Goal: Download file/media

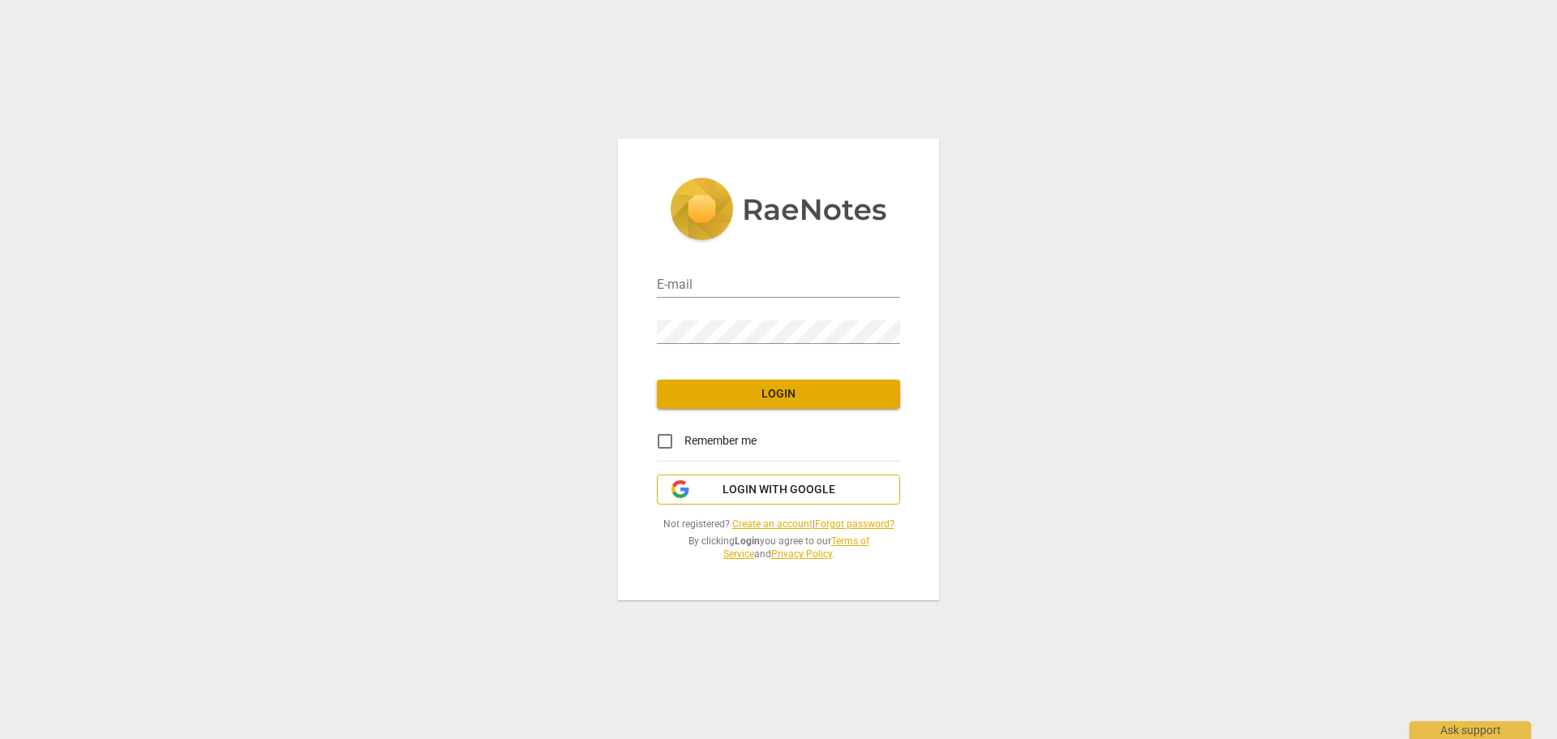
click at [730, 491] on span "Login with Google" at bounding box center [778, 490] width 113 height 16
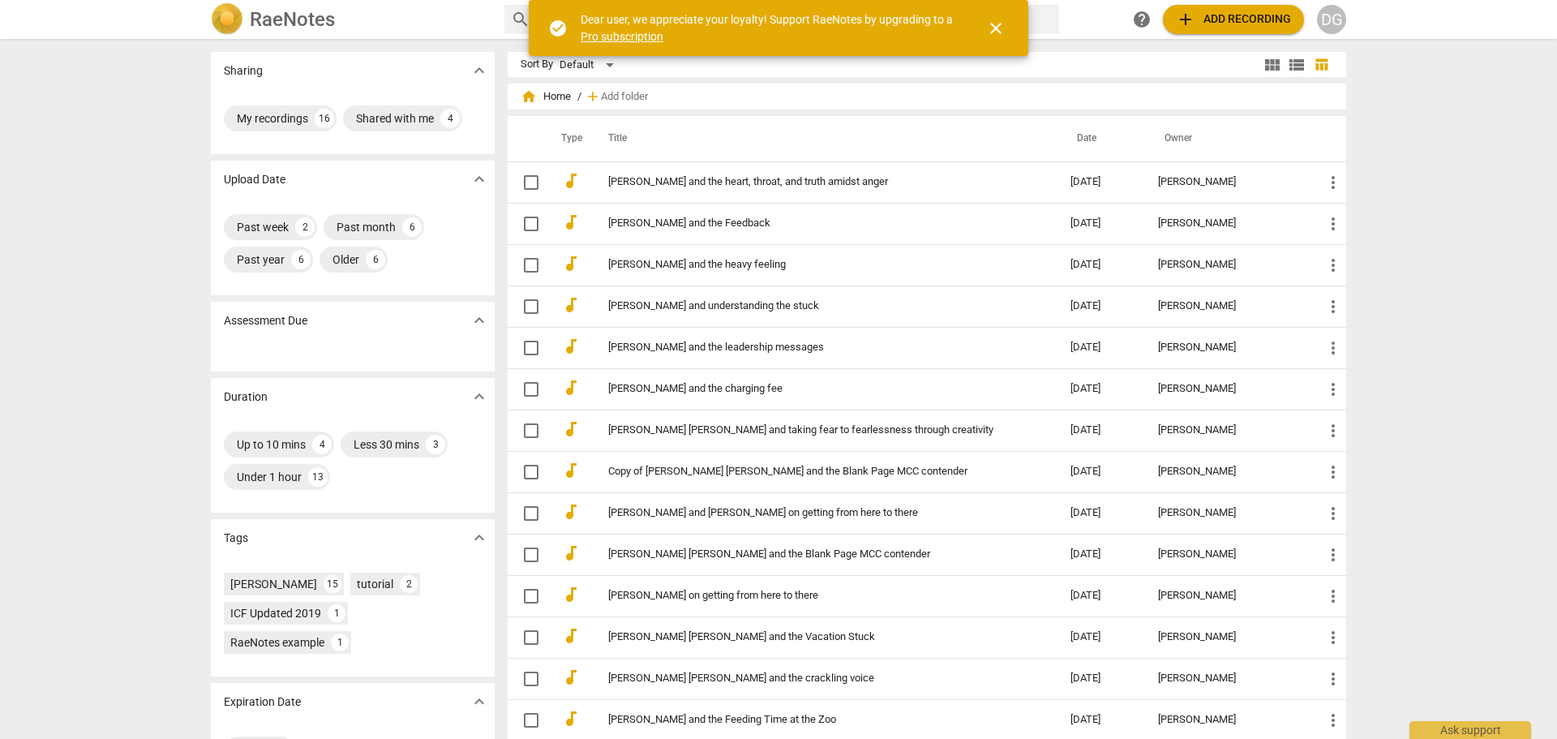
click at [997, 24] on span "close" at bounding box center [995, 28] width 19 height 19
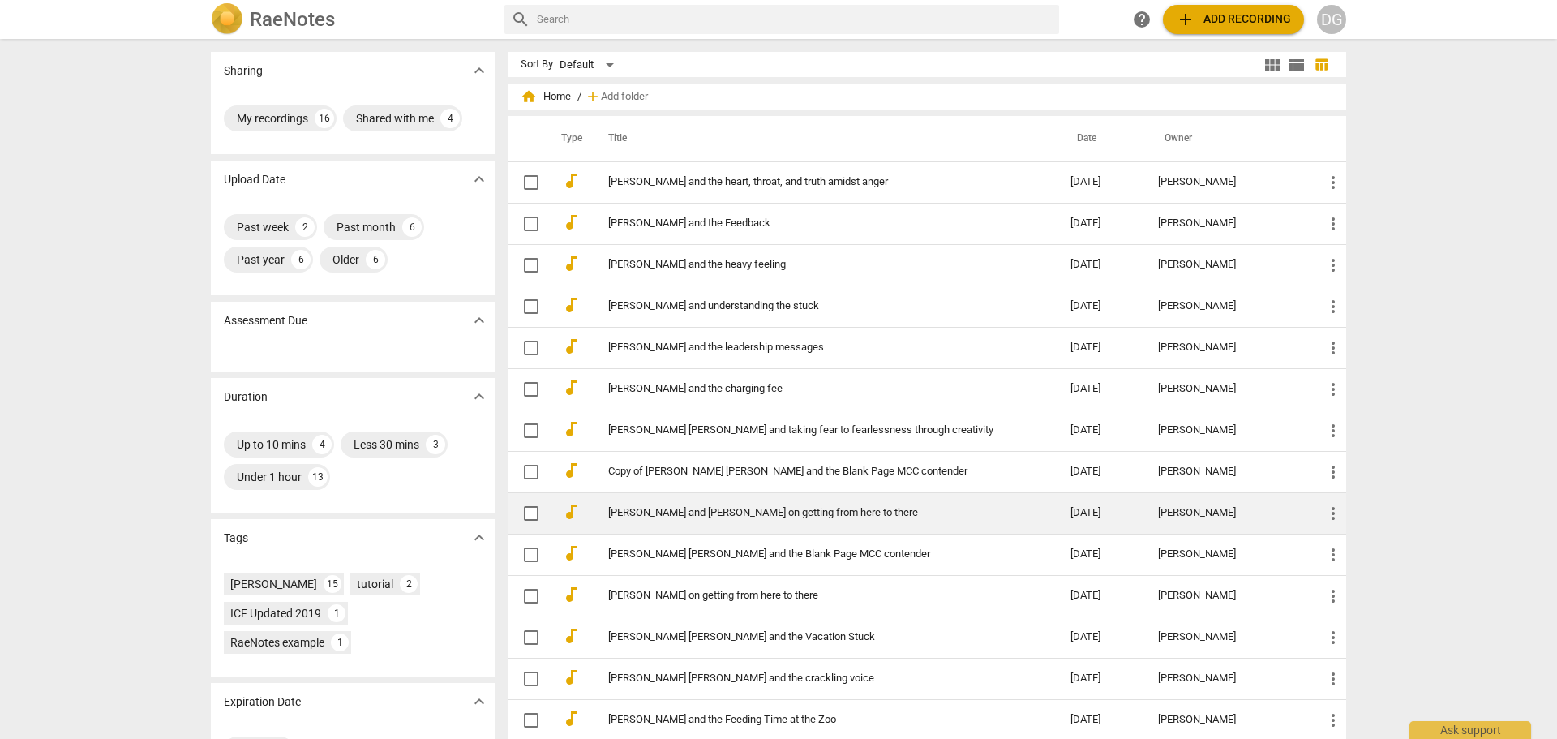
click at [694, 503] on td "[PERSON_NAME] and [PERSON_NAME] on getting from here to there" at bounding box center [823, 512] width 469 height 41
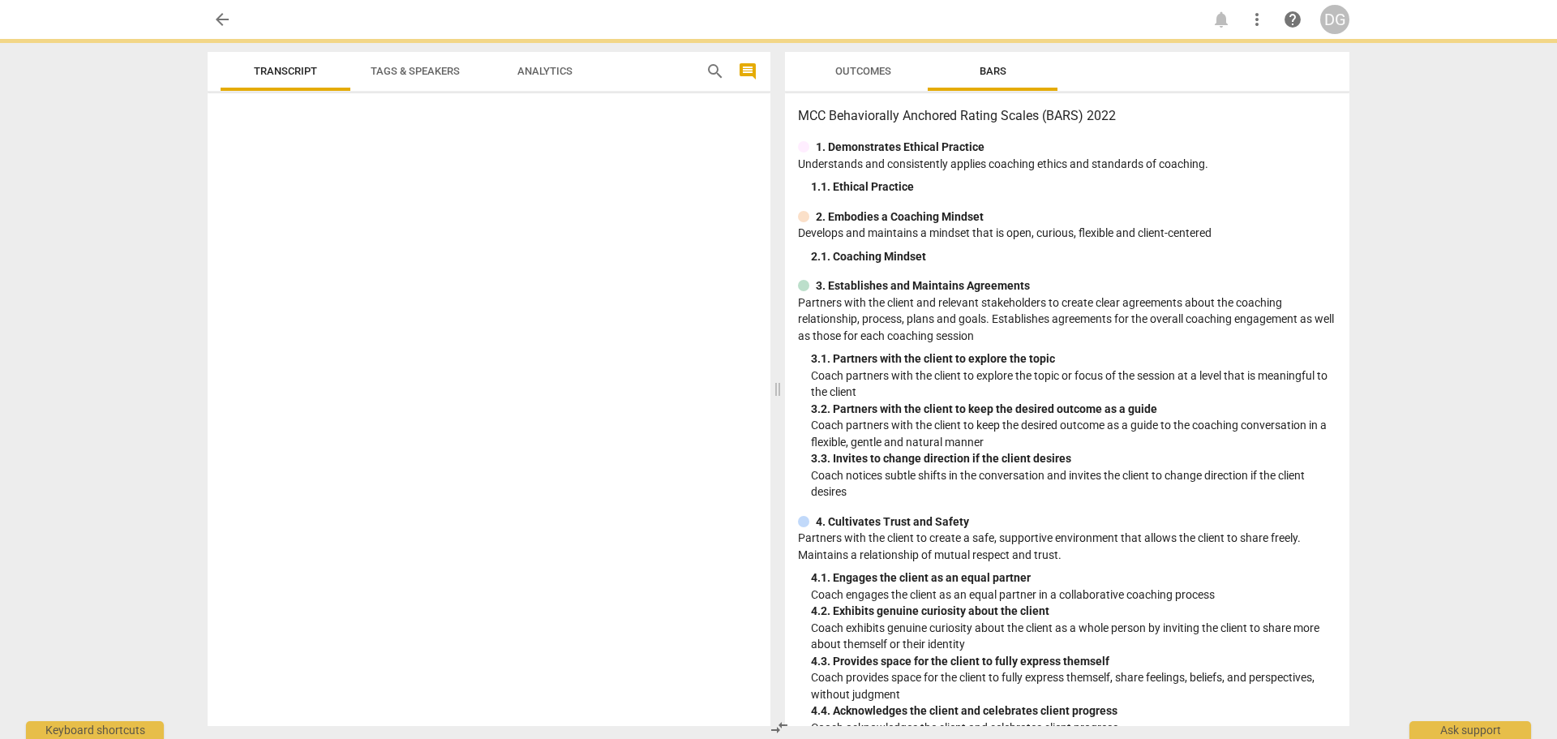
click at [694, 503] on div at bounding box center [489, 413] width 563 height 626
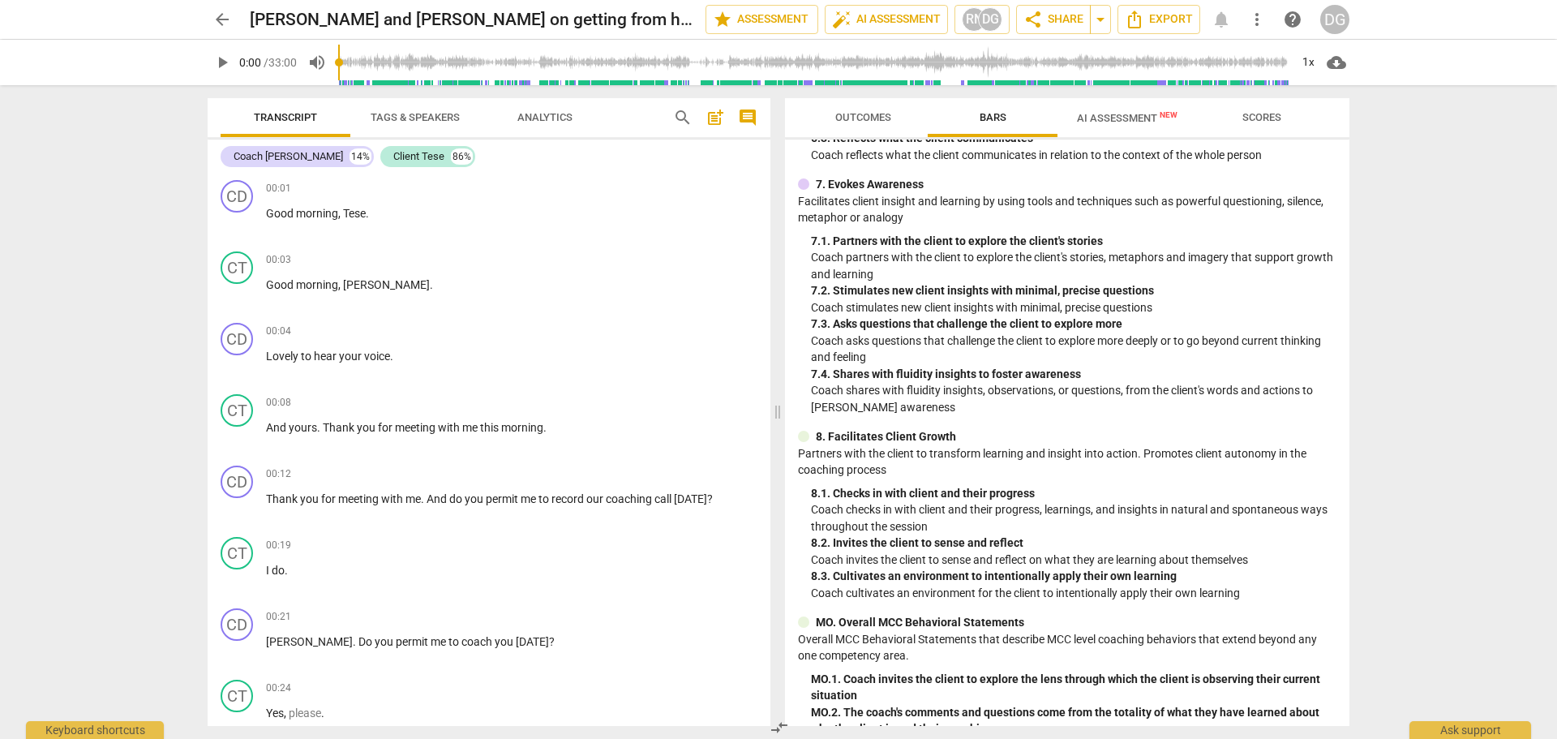
scroll to position [391, 0]
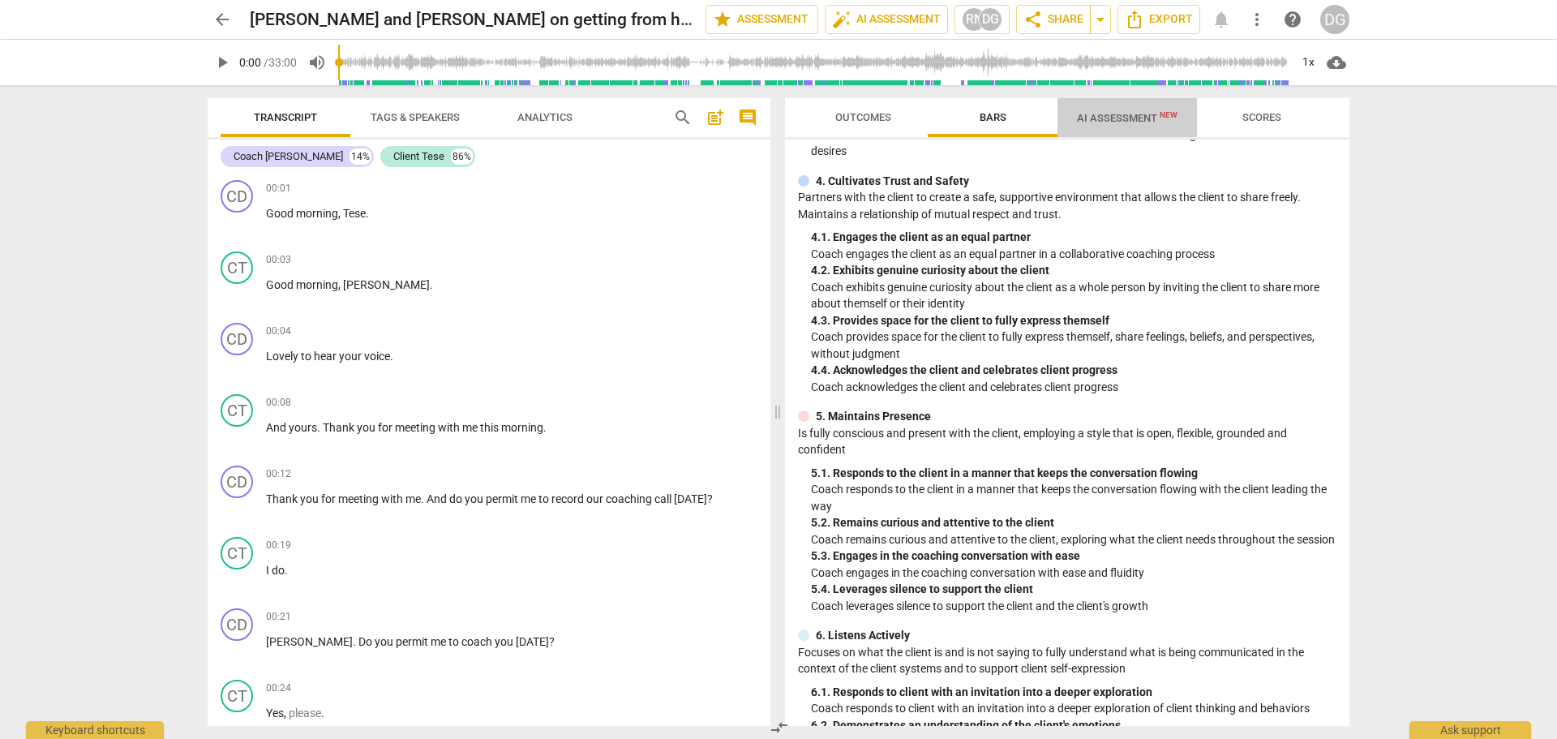
click at [1108, 128] on span "AI Assessment New" at bounding box center [1126, 117] width 139 height 24
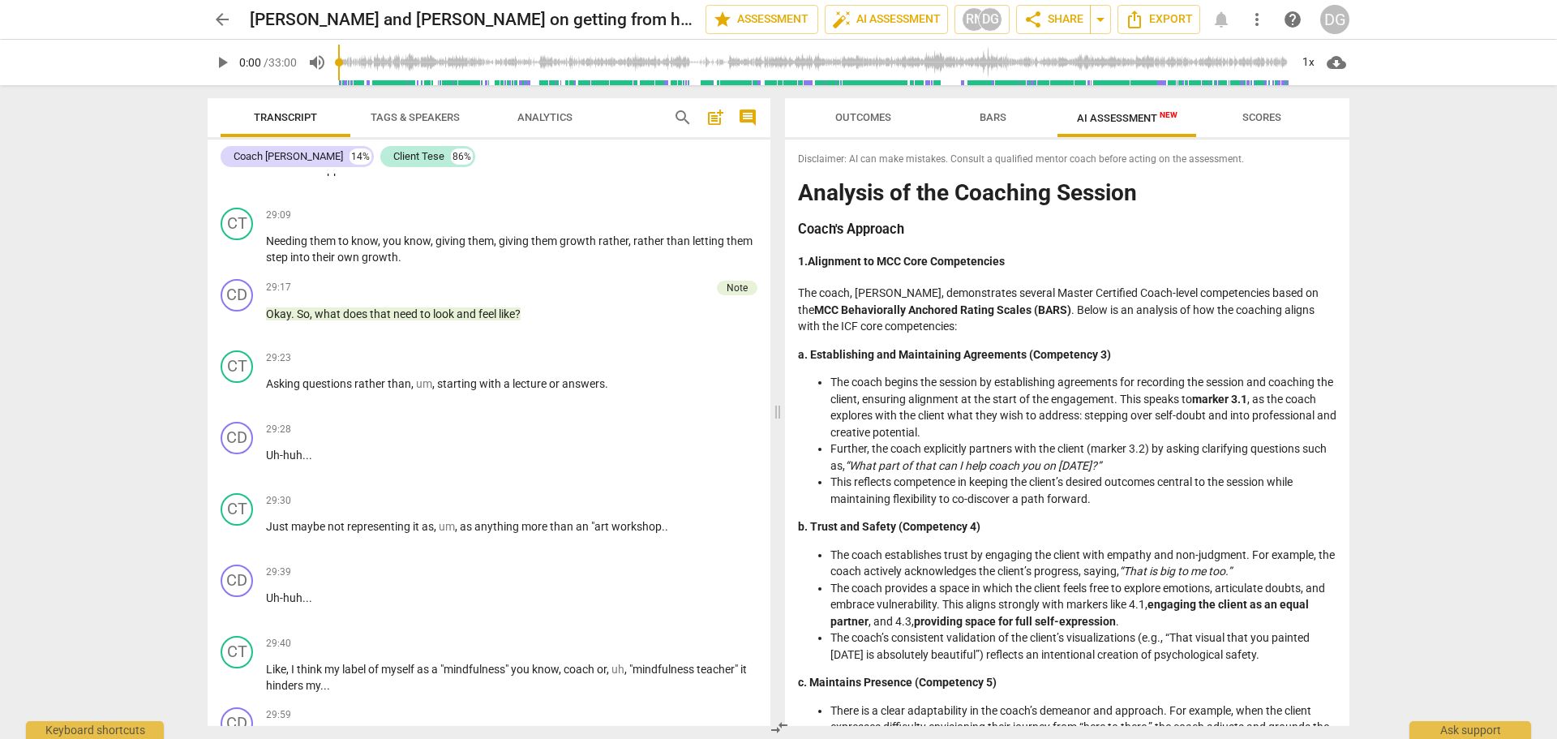
scroll to position [14999, 0]
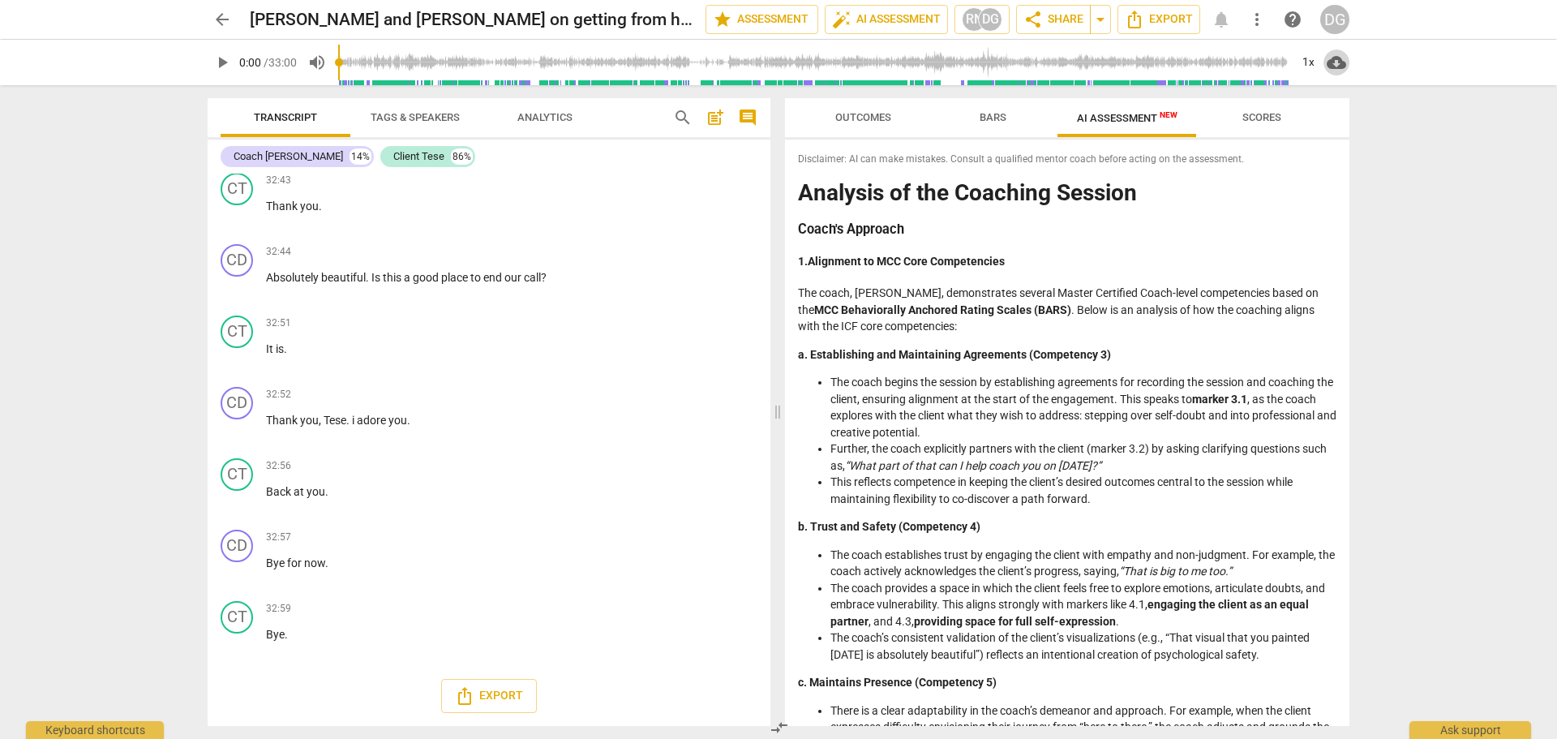
click at [1337, 58] on span "cloud_download" at bounding box center [1335, 62] width 19 height 19
click at [1344, 58] on li "Download audio" at bounding box center [1383, 62] width 120 height 39
click at [1338, 63] on span "cloud_download" at bounding box center [1335, 62] width 19 height 19
click at [1356, 64] on li "Download audio" at bounding box center [1383, 62] width 120 height 39
click at [216, 19] on span "arrow_back" at bounding box center [221, 19] width 19 height 19
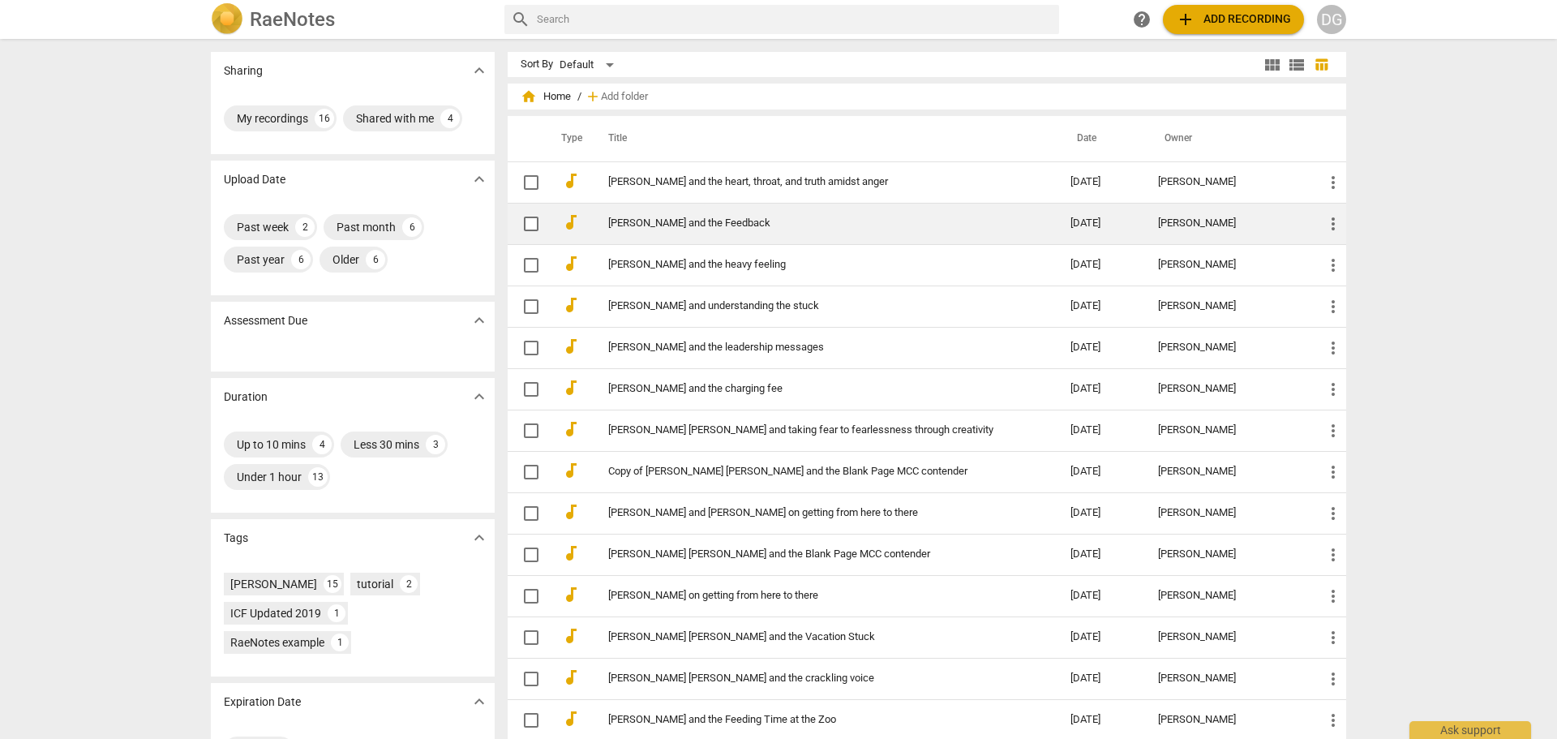
click at [631, 222] on link "[PERSON_NAME] and the Feedback" at bounding box center [810, 223] width 404 height 12
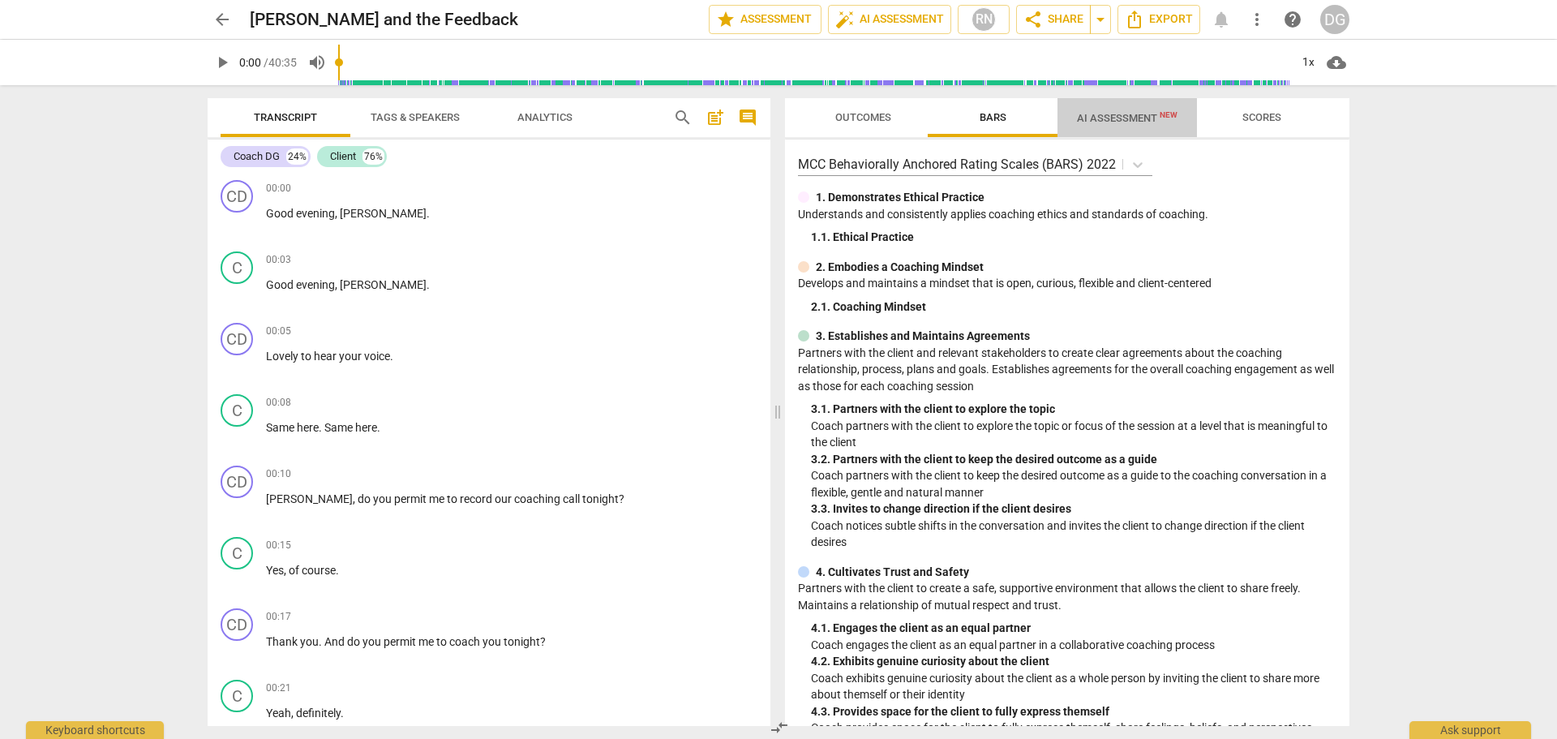
click at [1109, 117] on span "AI Assessment New" at bounding box center [1127, 118] width 101 height 12
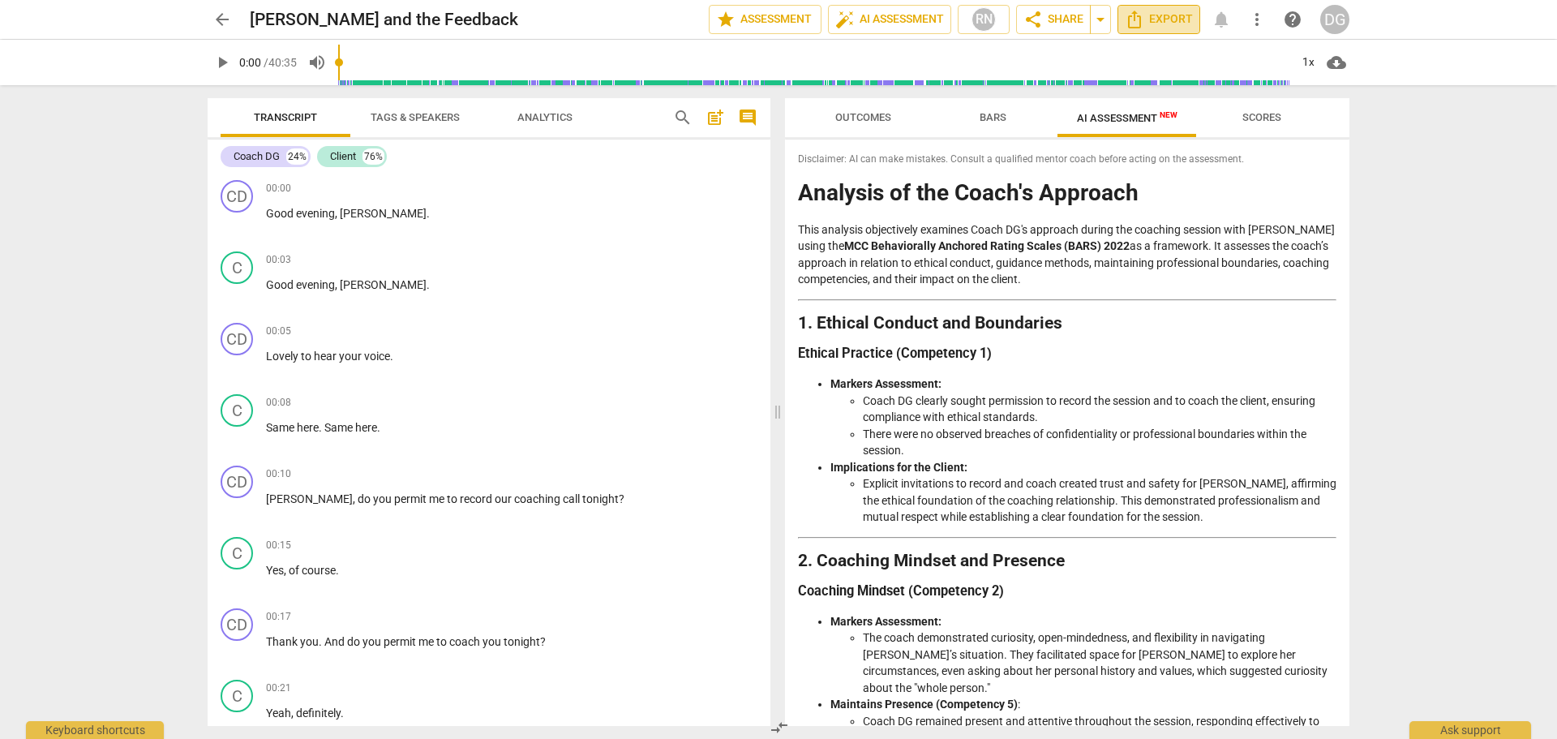
click at [1176, 18] on span "Export" at bounding box center [1159, 19] width 68 height 19
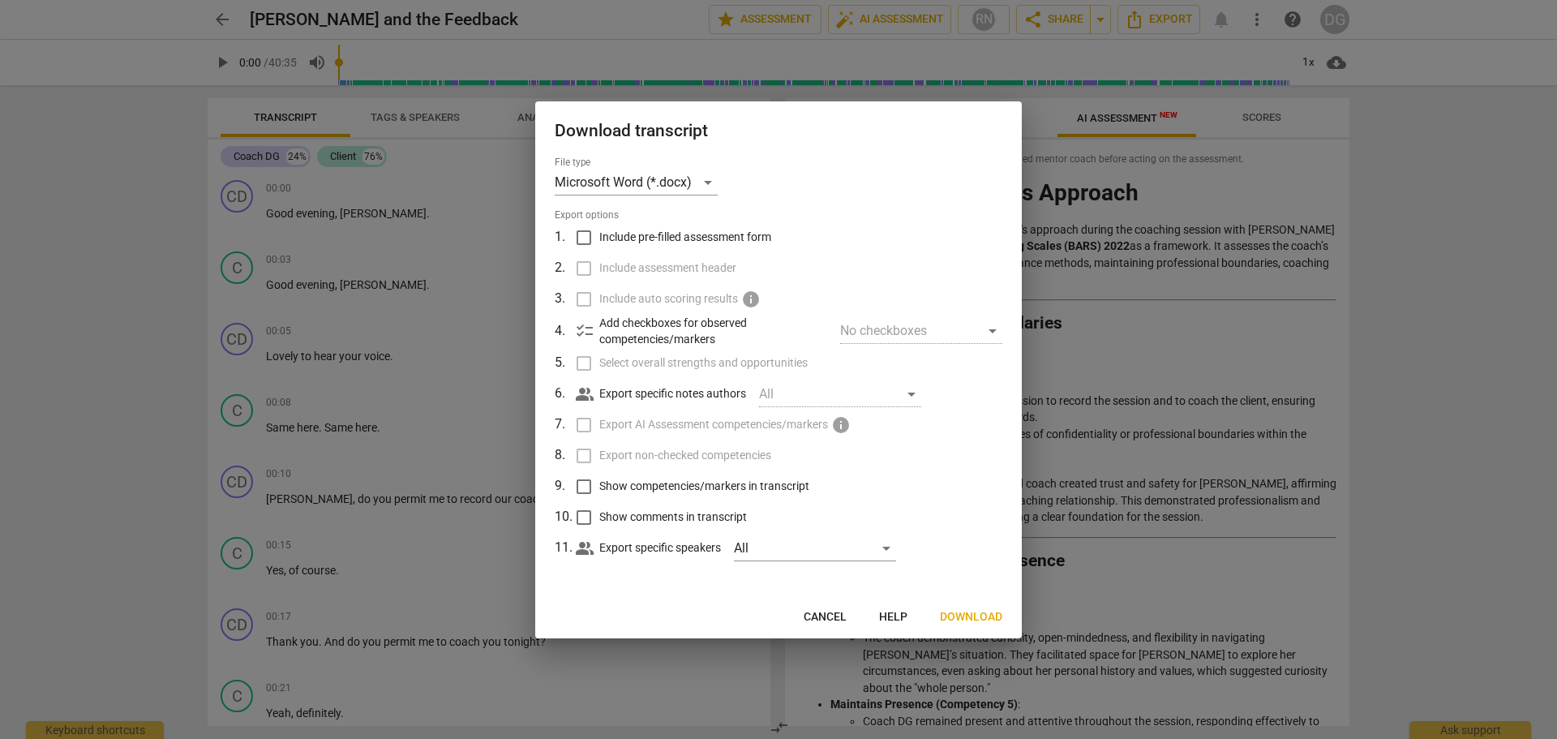
click at [971, 616] on span "Download" at bounding box center [971, 617] width 62 height 16
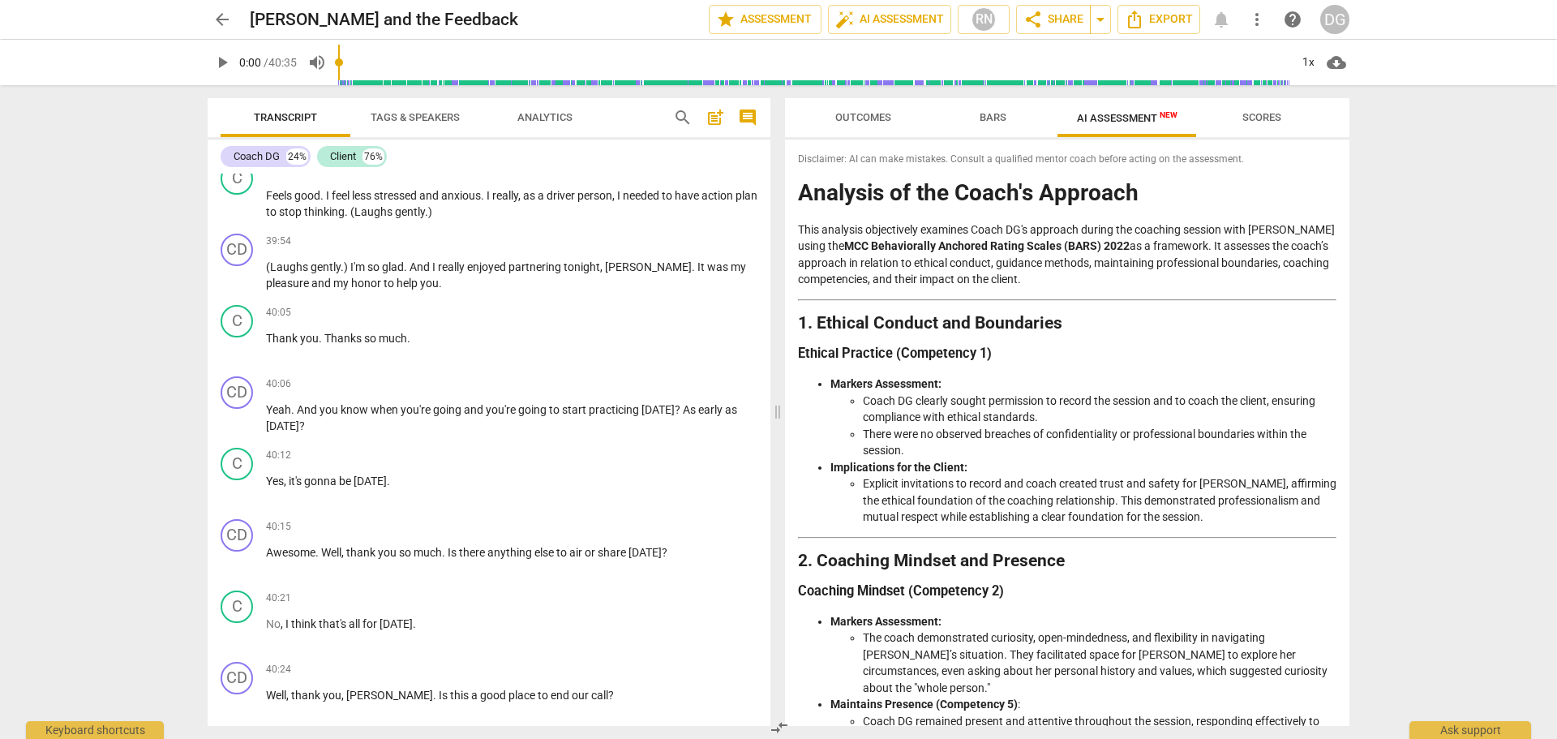
scroll to position [13391, 0]
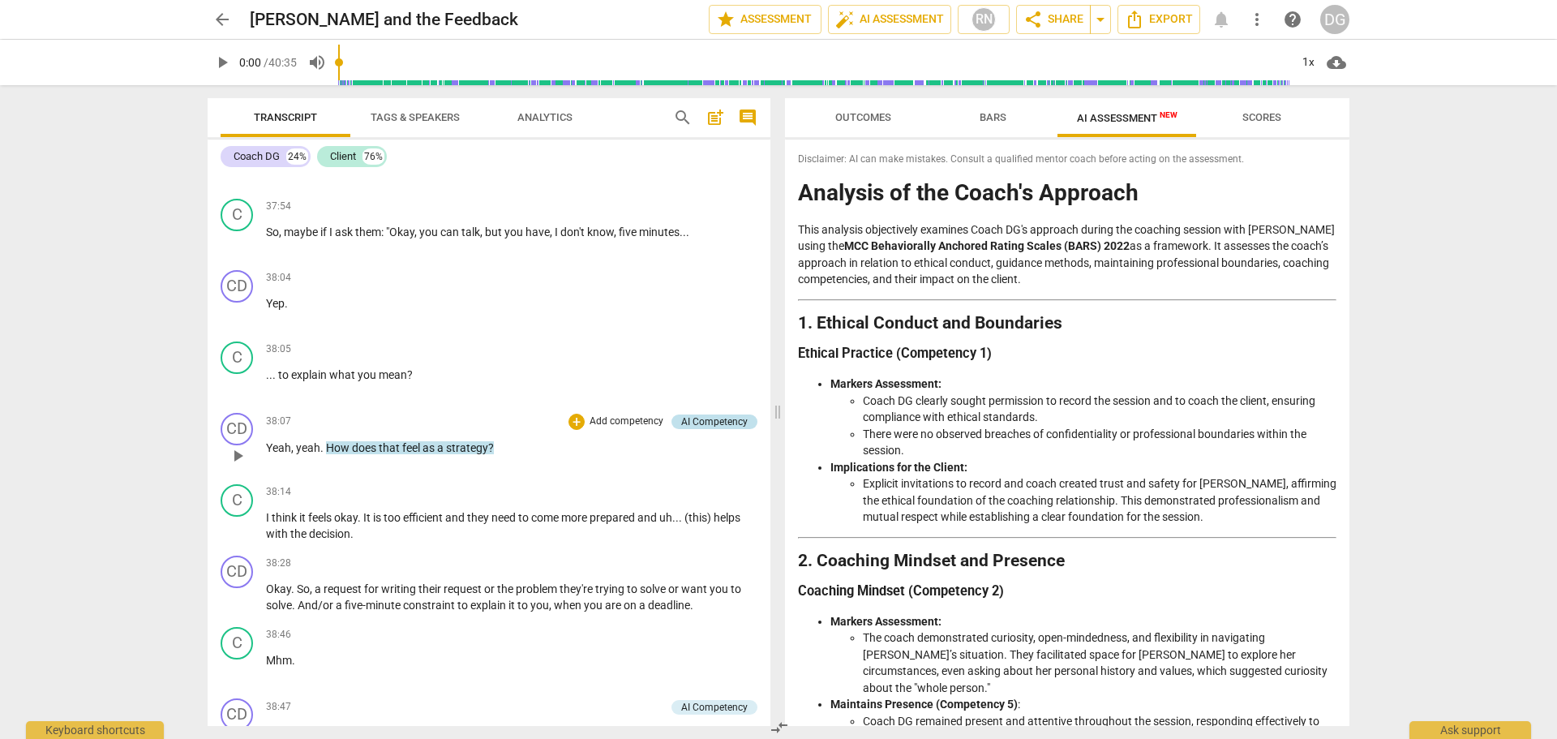
click at [701, 429] on div "AI Competency" at bounding box center [714, 421] width 66 height 15
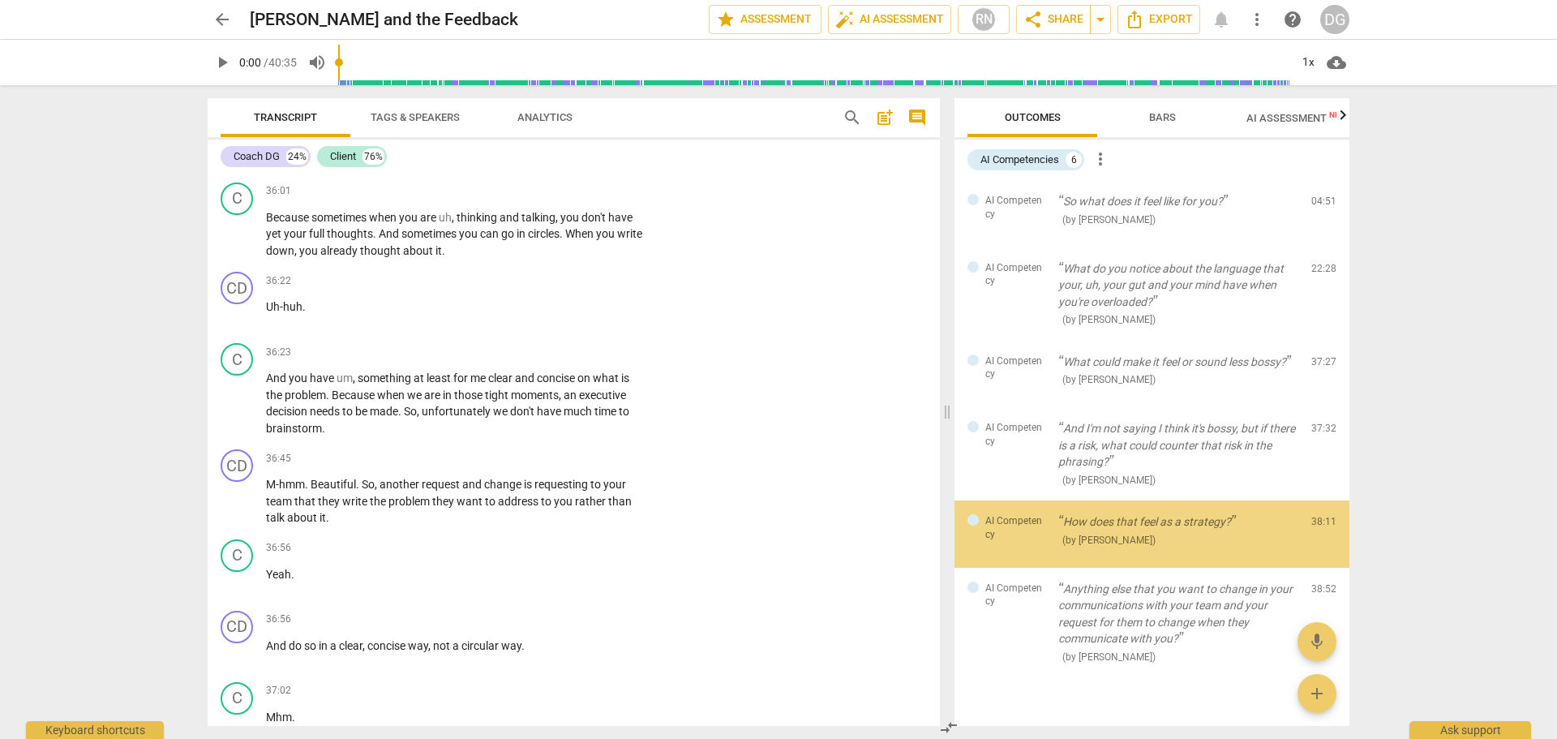
scroll to position [14288, 0]
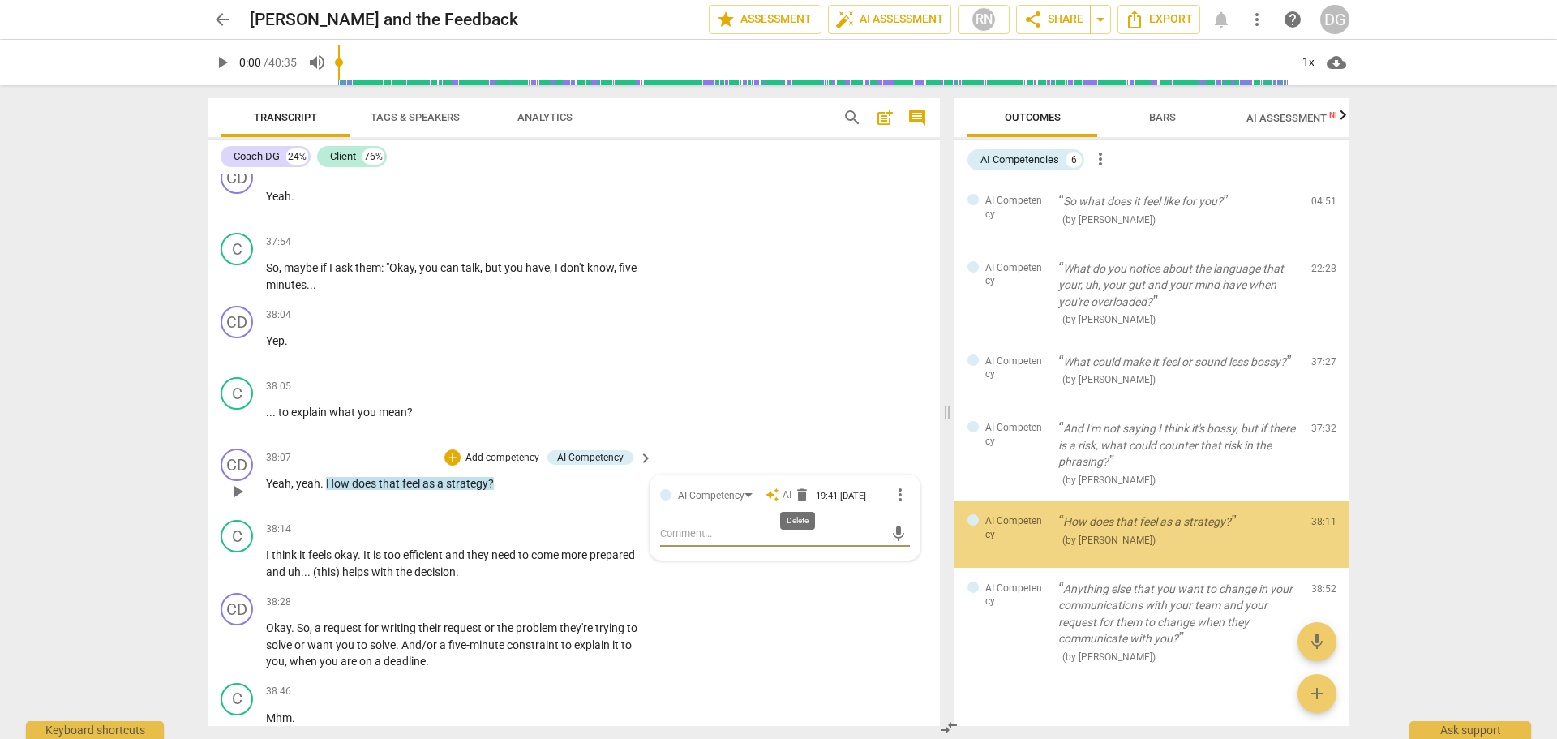
click at [803, 487] on span "delete" at bounding box center [802, 494] width 16 height 16
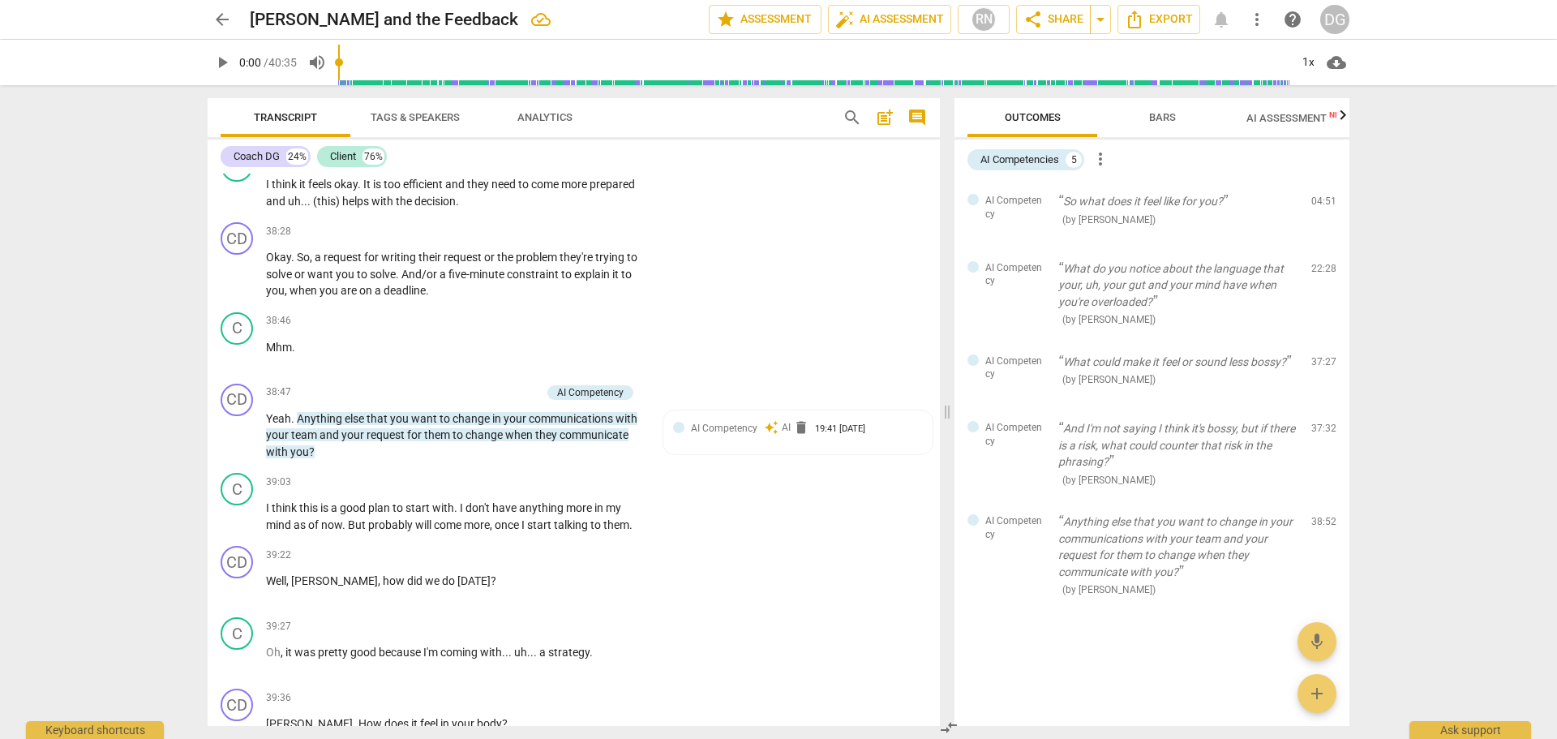
scroll to position [14445, 0]
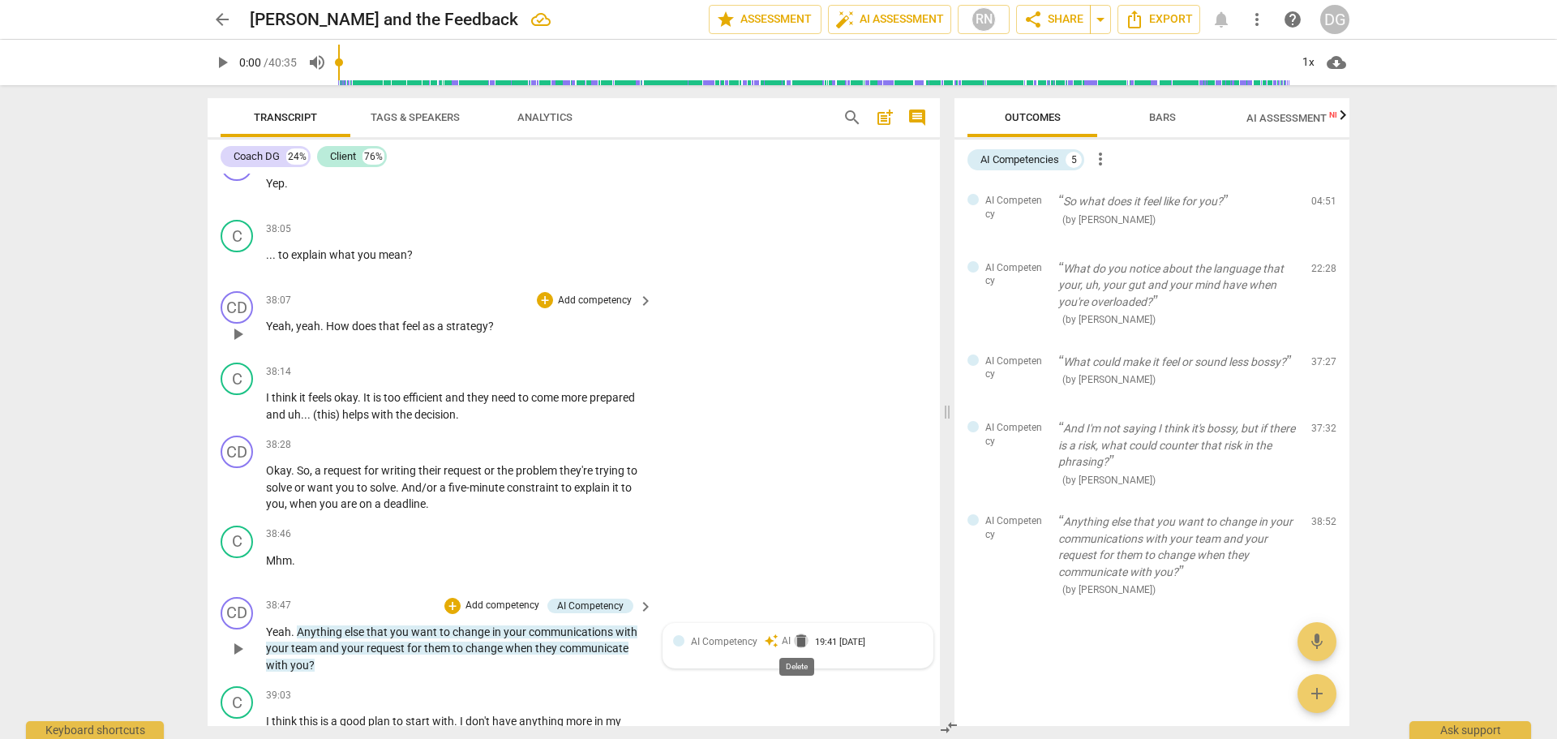
click at [799, 639] on span "delete" at bounding box center [801, 640] width 16 height 16
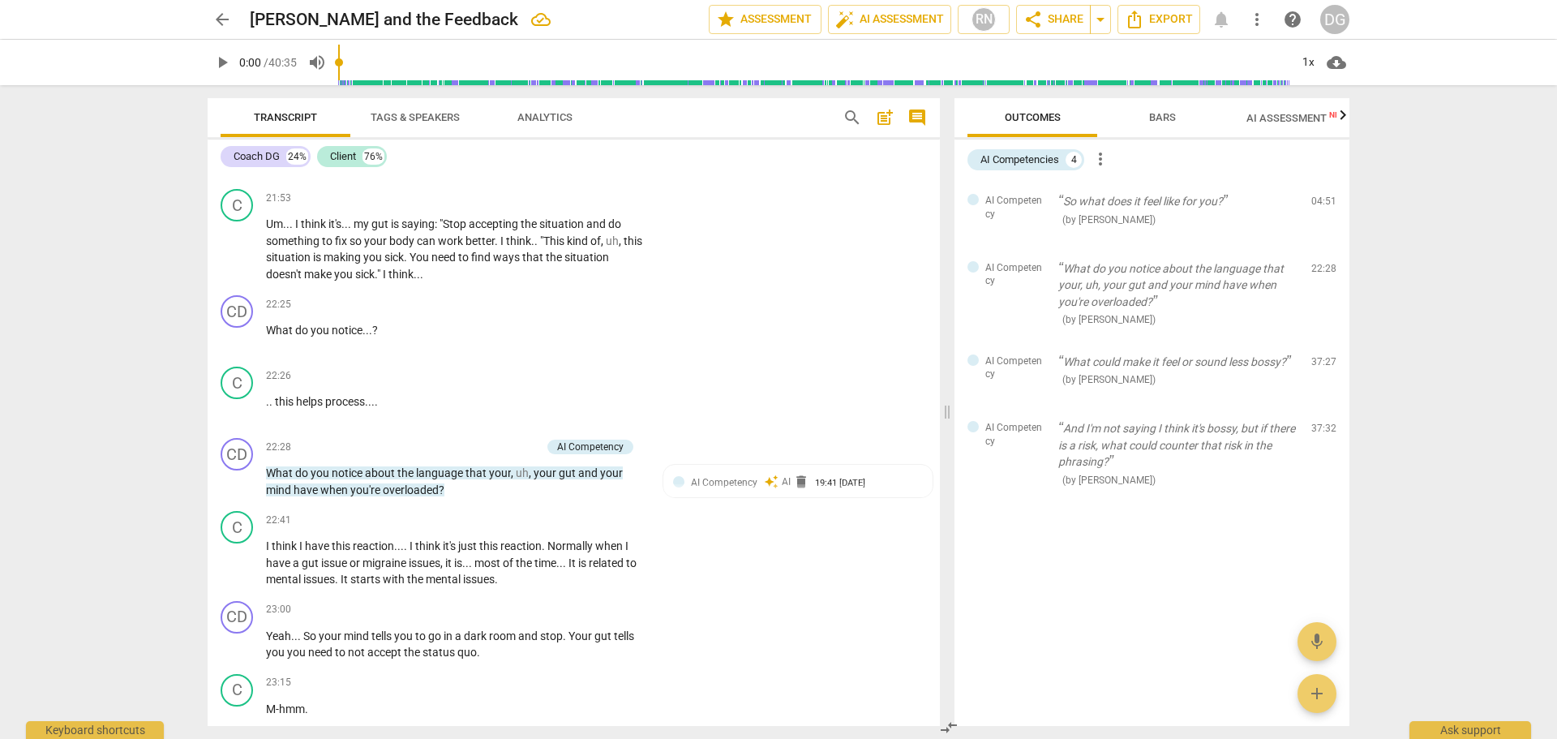
scroll to position [8776, 0]
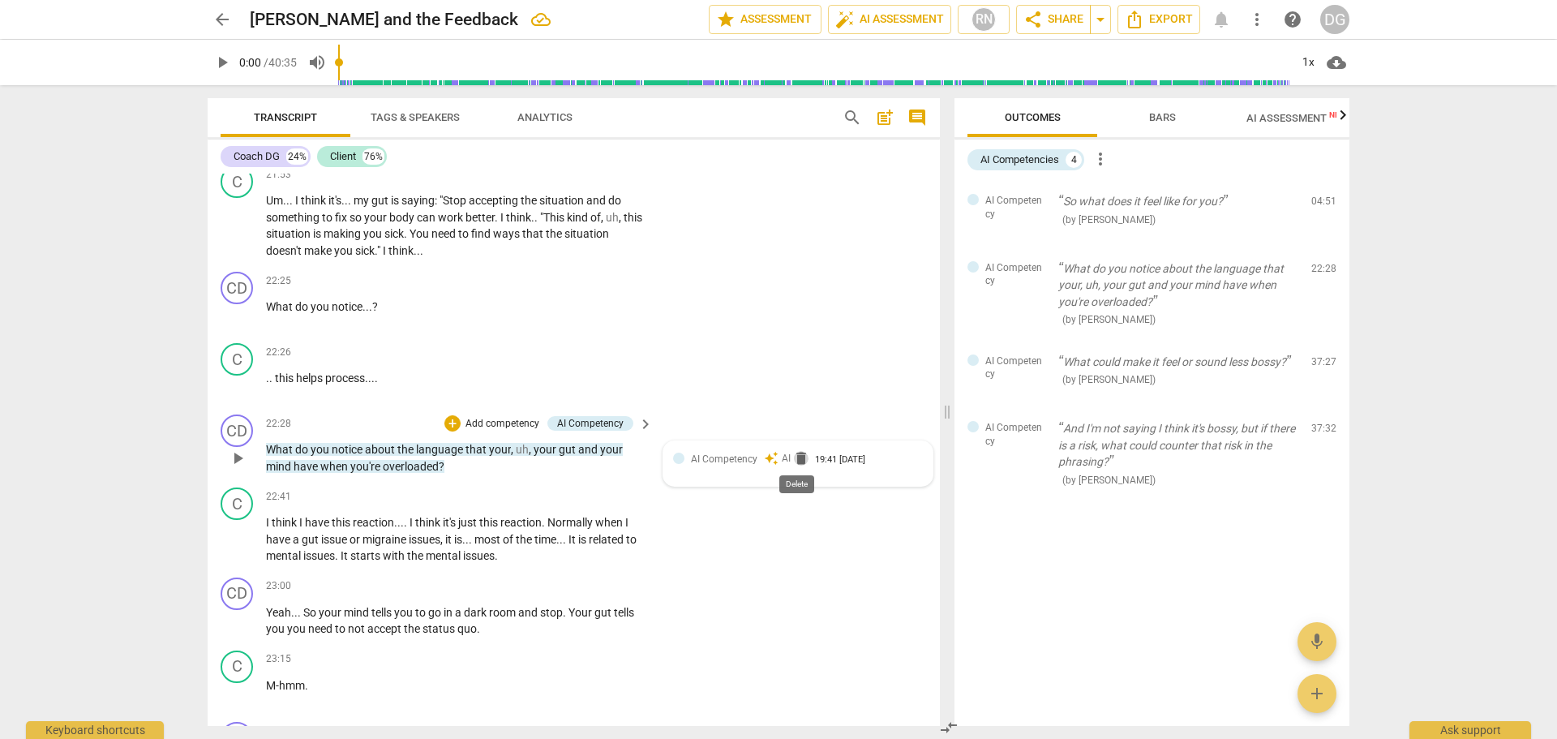
click at [799, 459] on span "delete" at bounding box center [801, 458] width 16 height 16
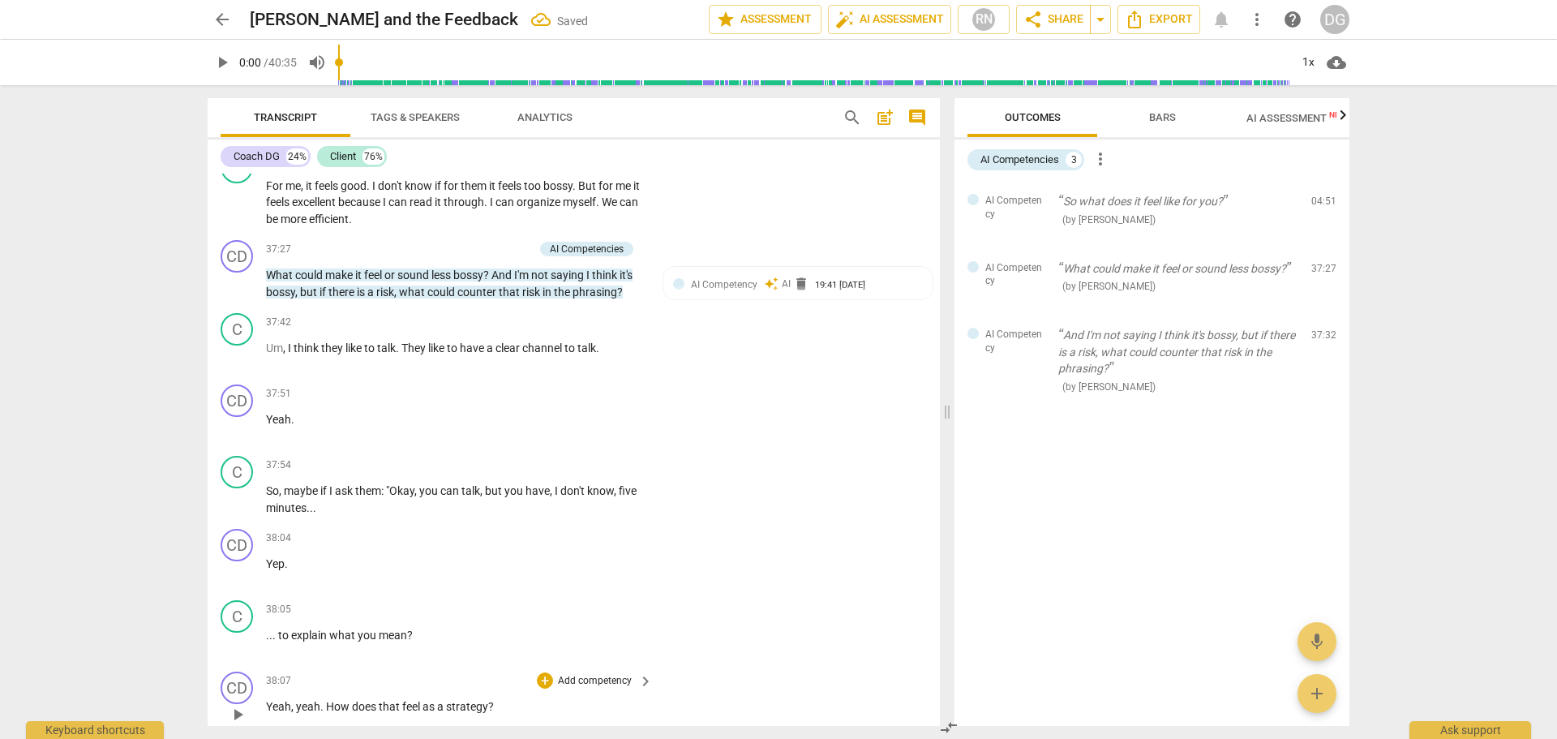
scroll to position [13876, 0]
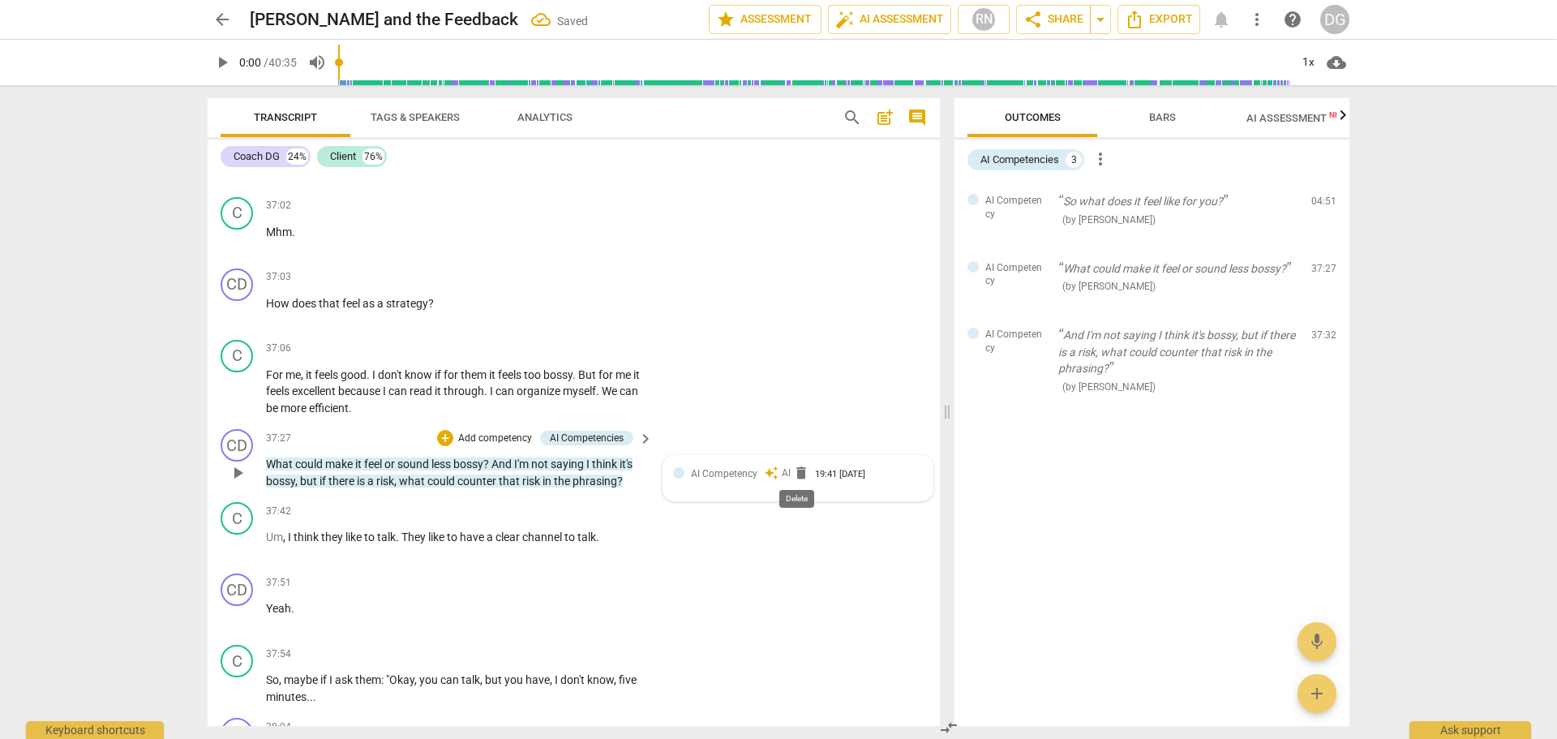
click at [795, 474] on span "delete" at bounding box center [801, 473] width 16 height 16
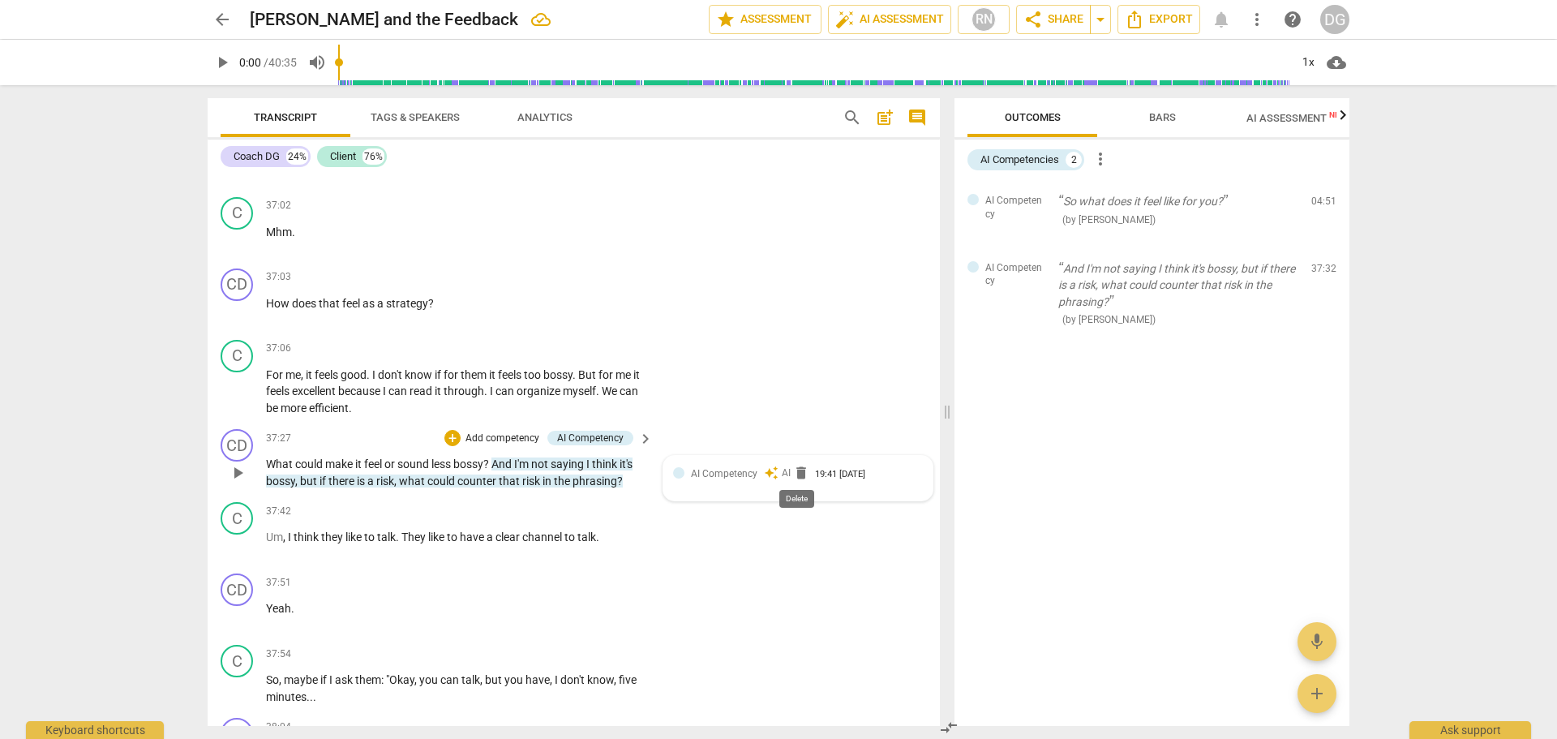
click at [796, 469] on span "delete" at bounding box center [801, 473] width 16 height 16
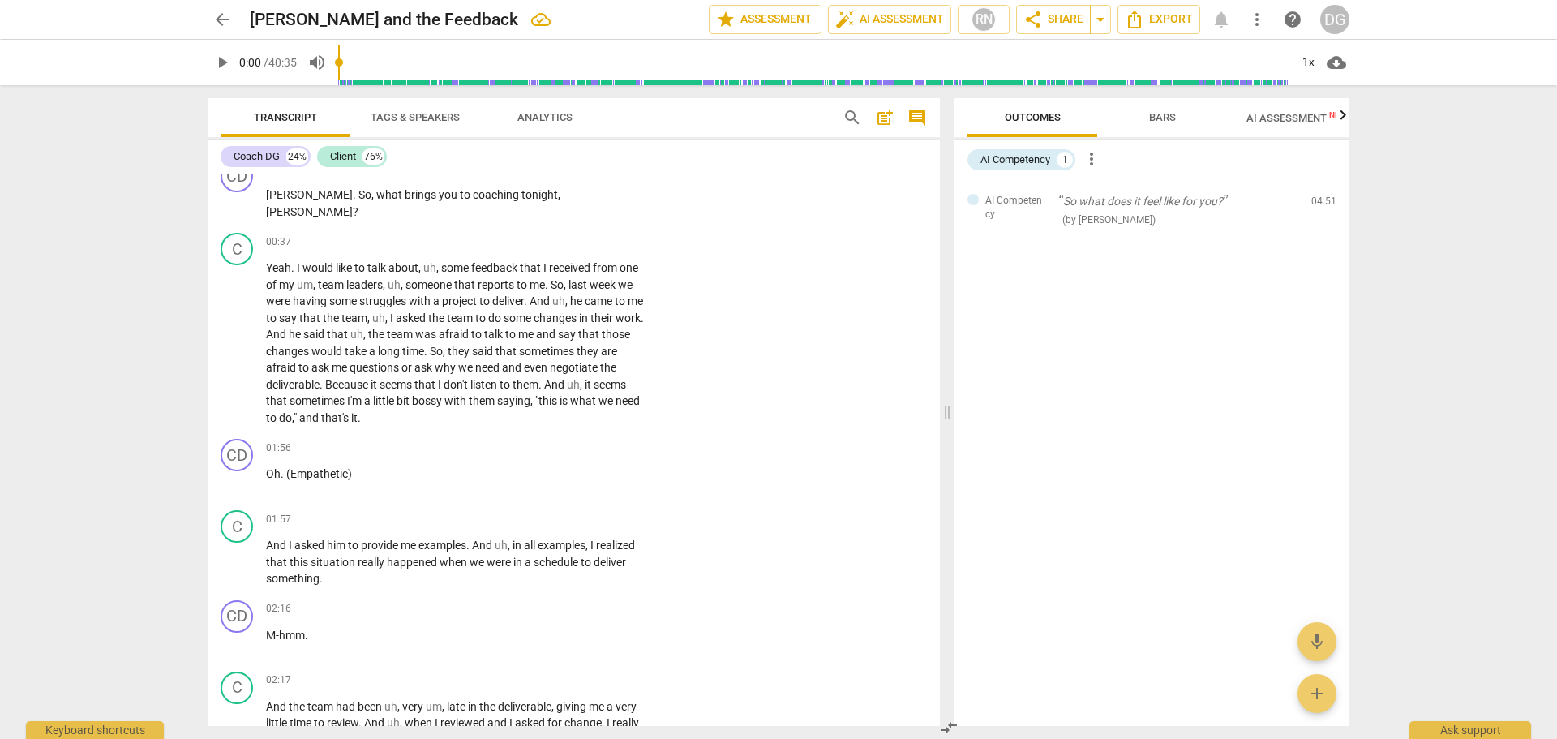
scroll to position [0, 0]
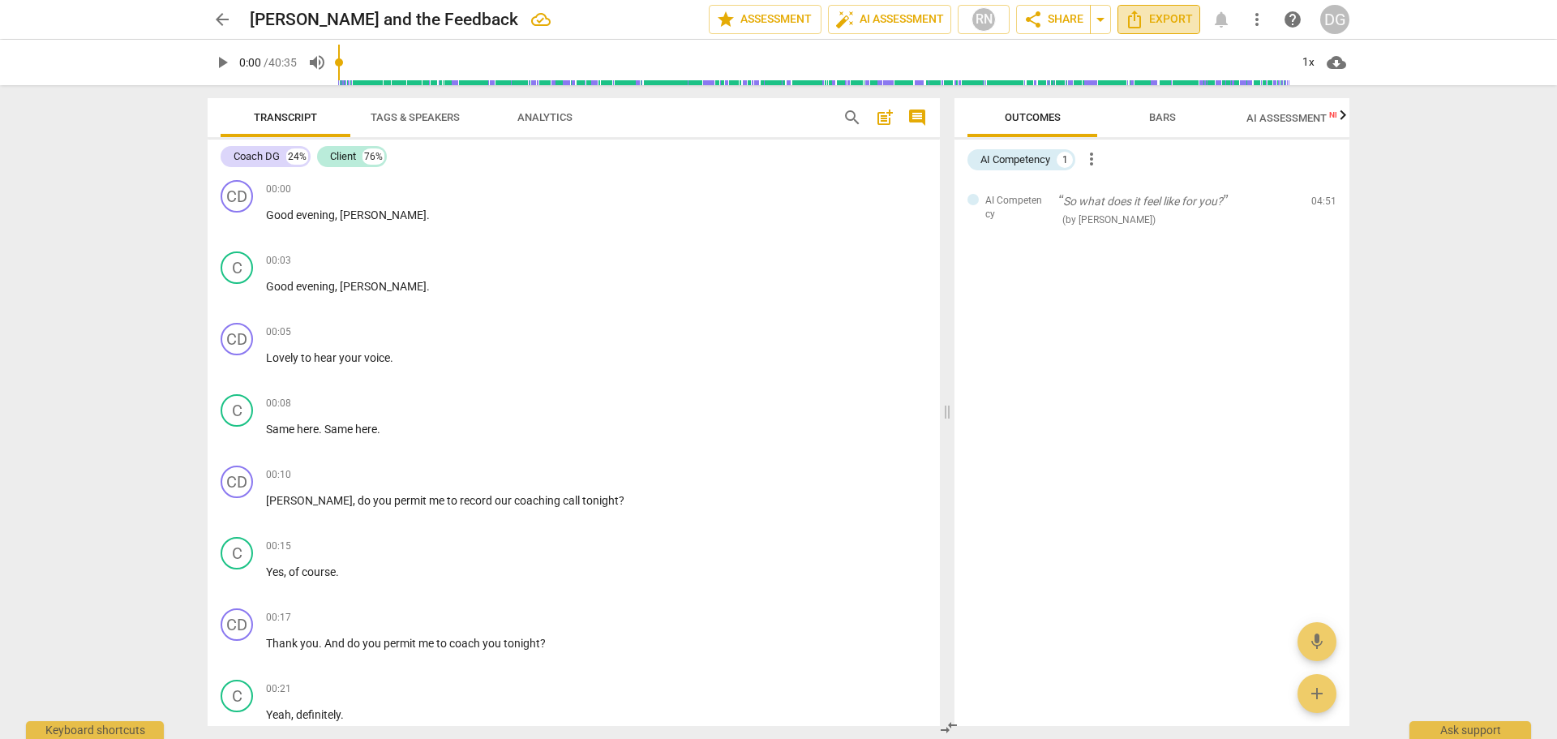
click at [1137, 18] on icon "Export" at bounding box center [1134, 19] width 19 height 19
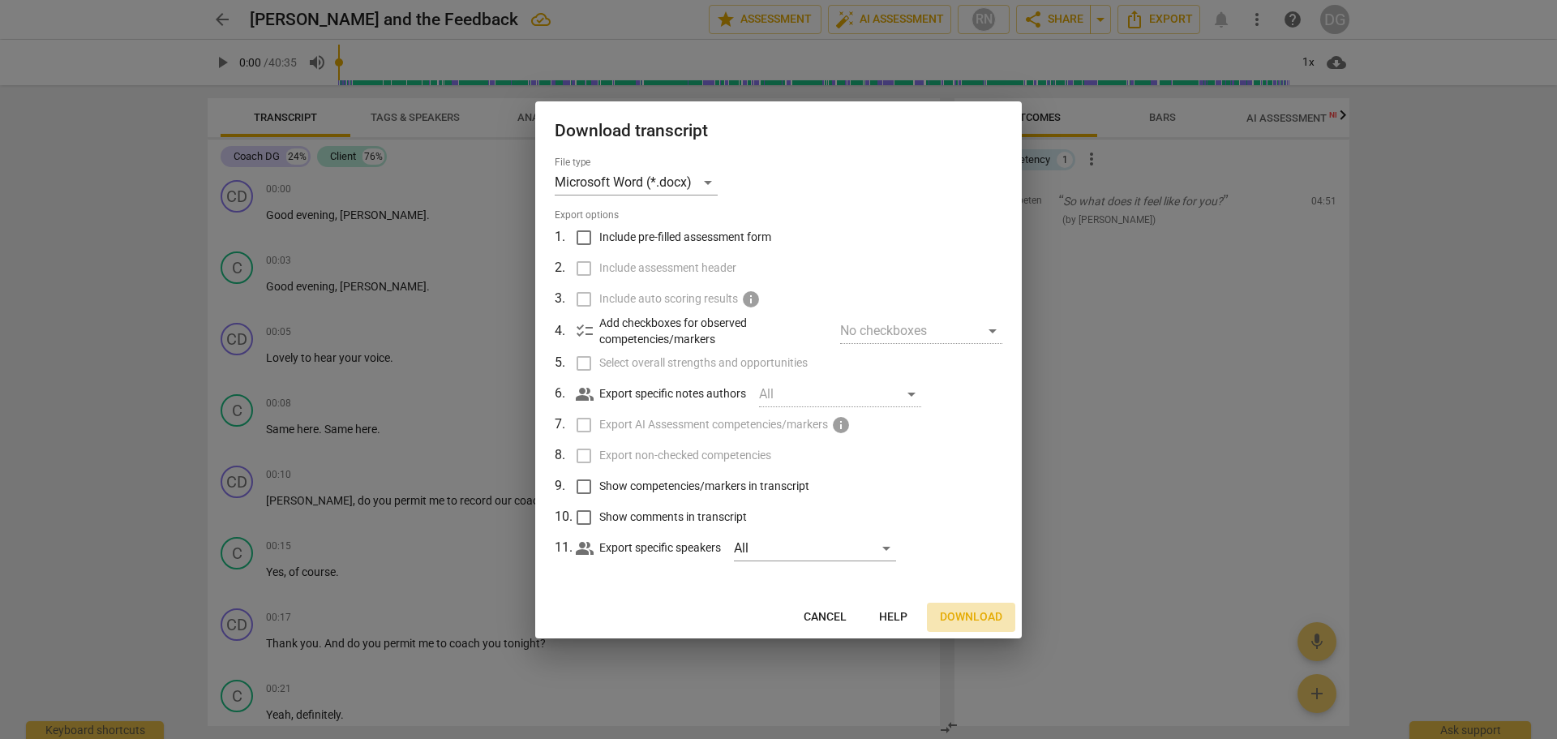
click at [959, 619] on span "Download" at bounding box center [971, 617] width 62 height 16
